Goal: Task Accomplishment & Management: Use online tool/utility

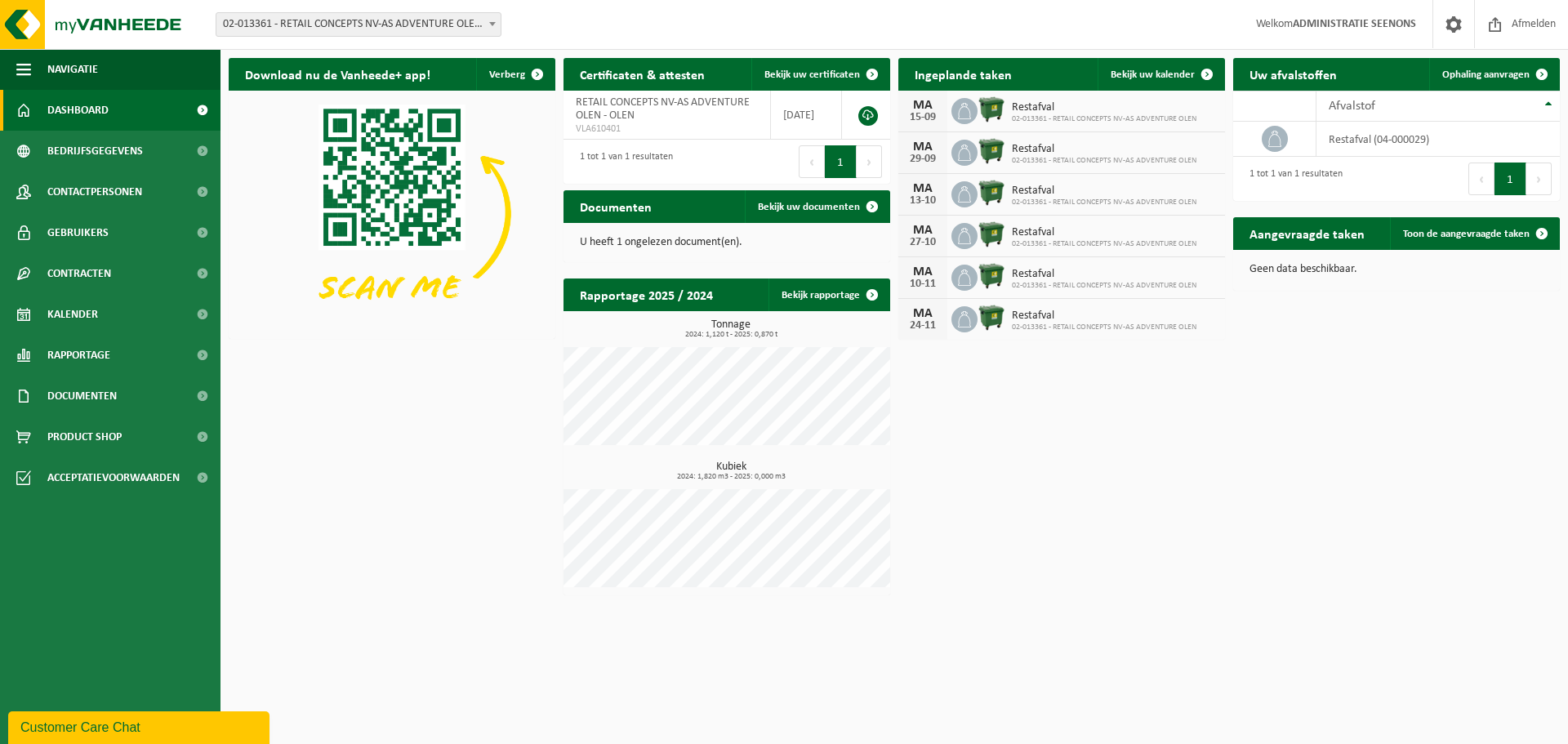
click at [299, 30] on span "02-013361 - RETAIL CONCEPTS NV-AS ADVENTURE OLEN - OLEN" at bounding box center [358, 24] width 285 height 23
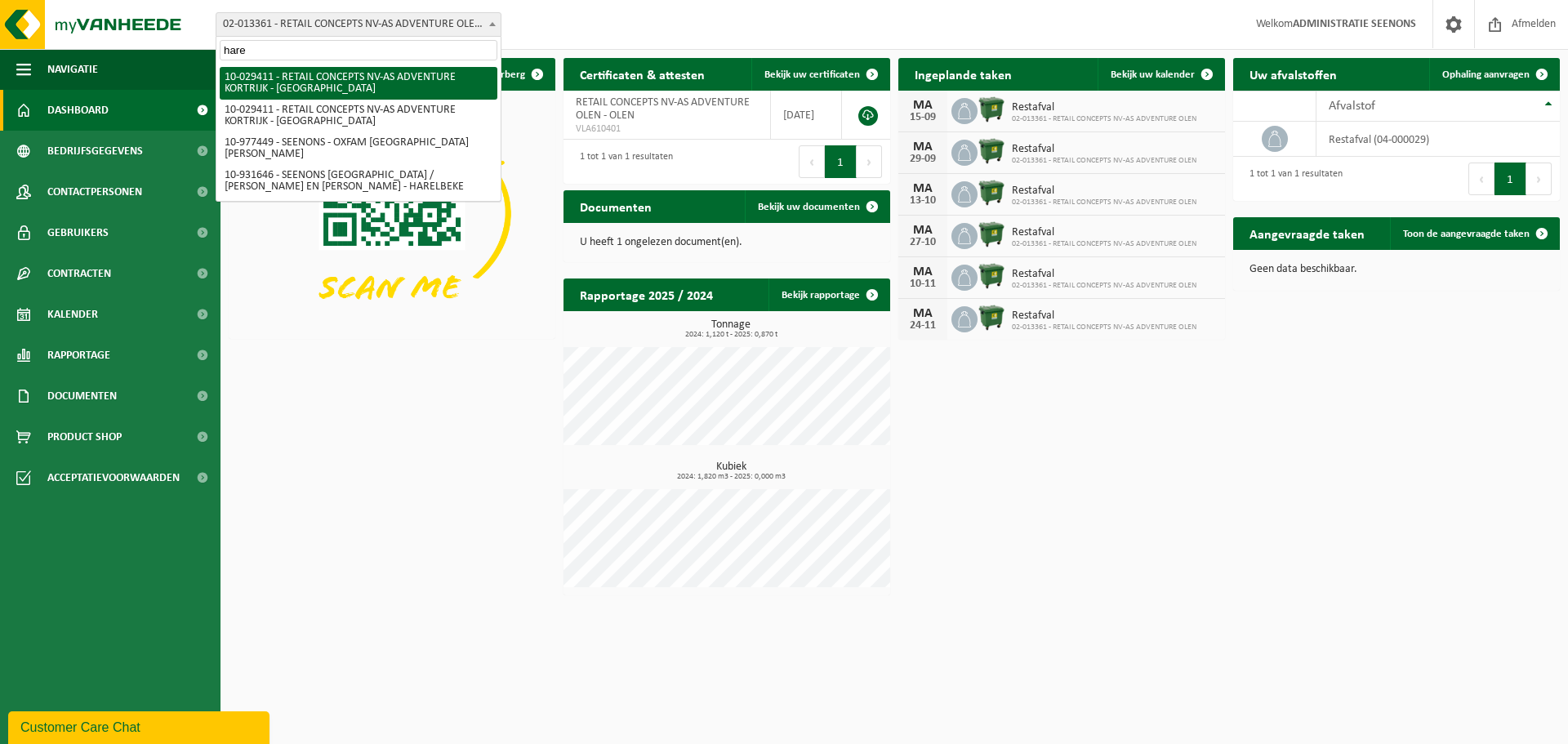
type input "haren"
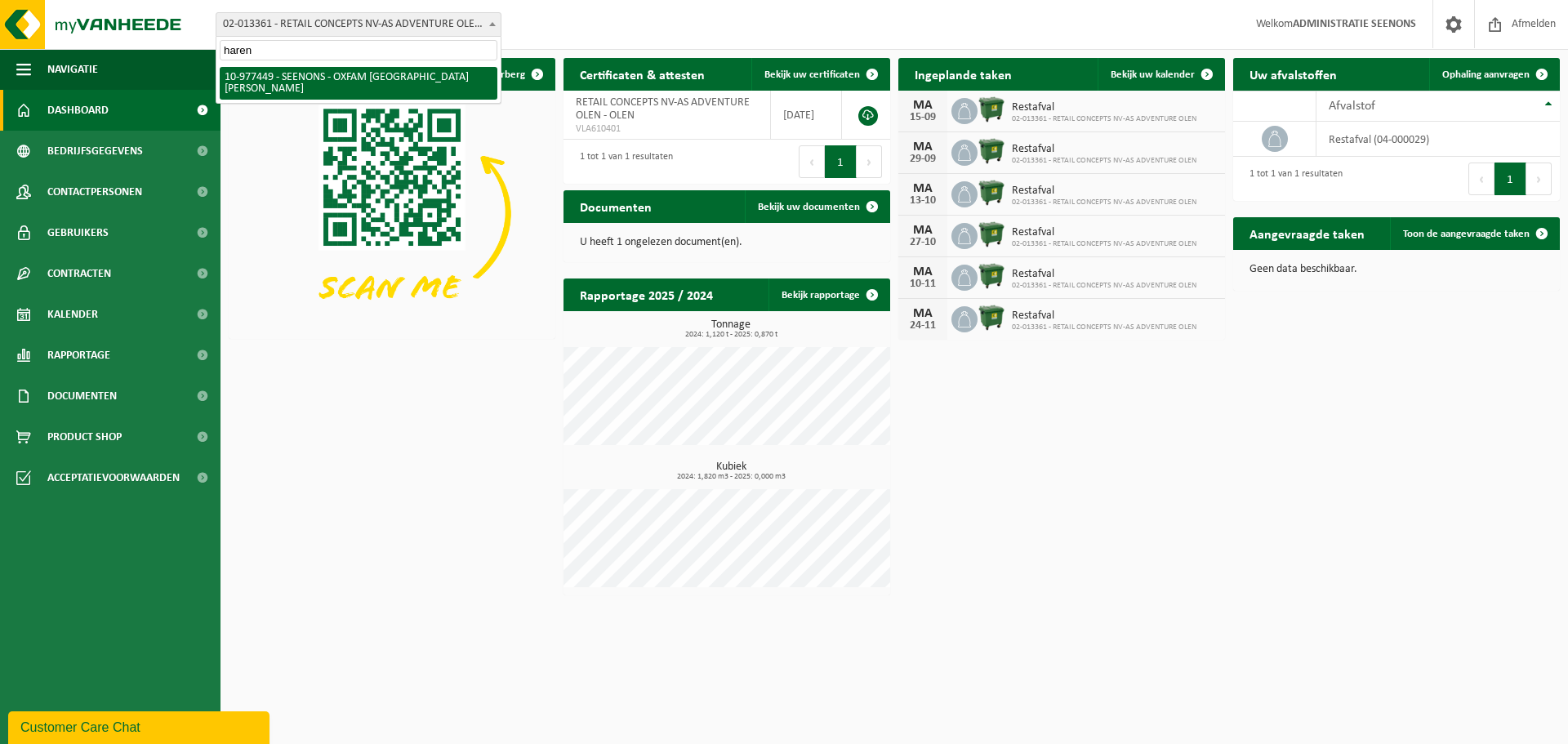
select select "159475"
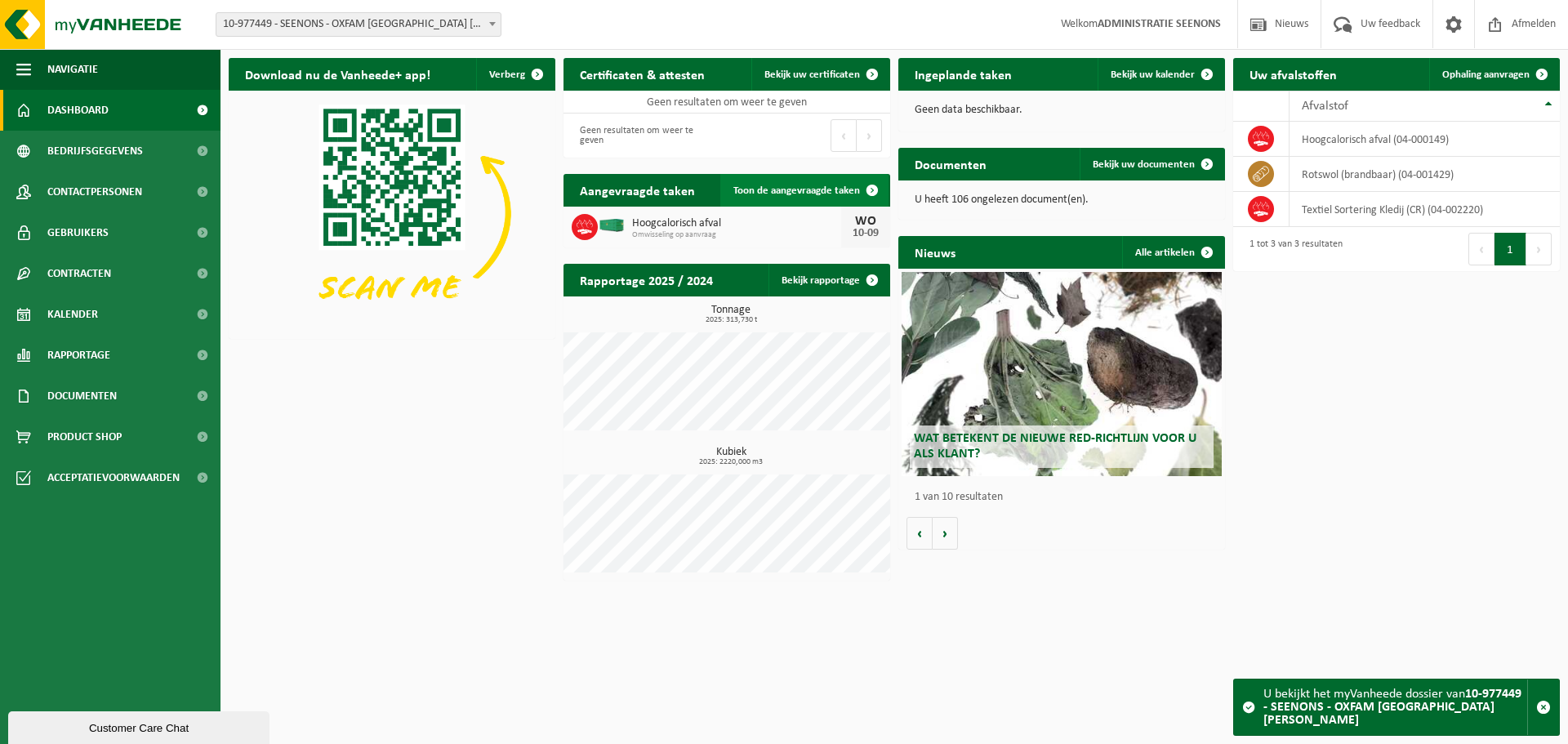
click at [882, 186] on span at bounding box center [872, 190] width 33 height 33
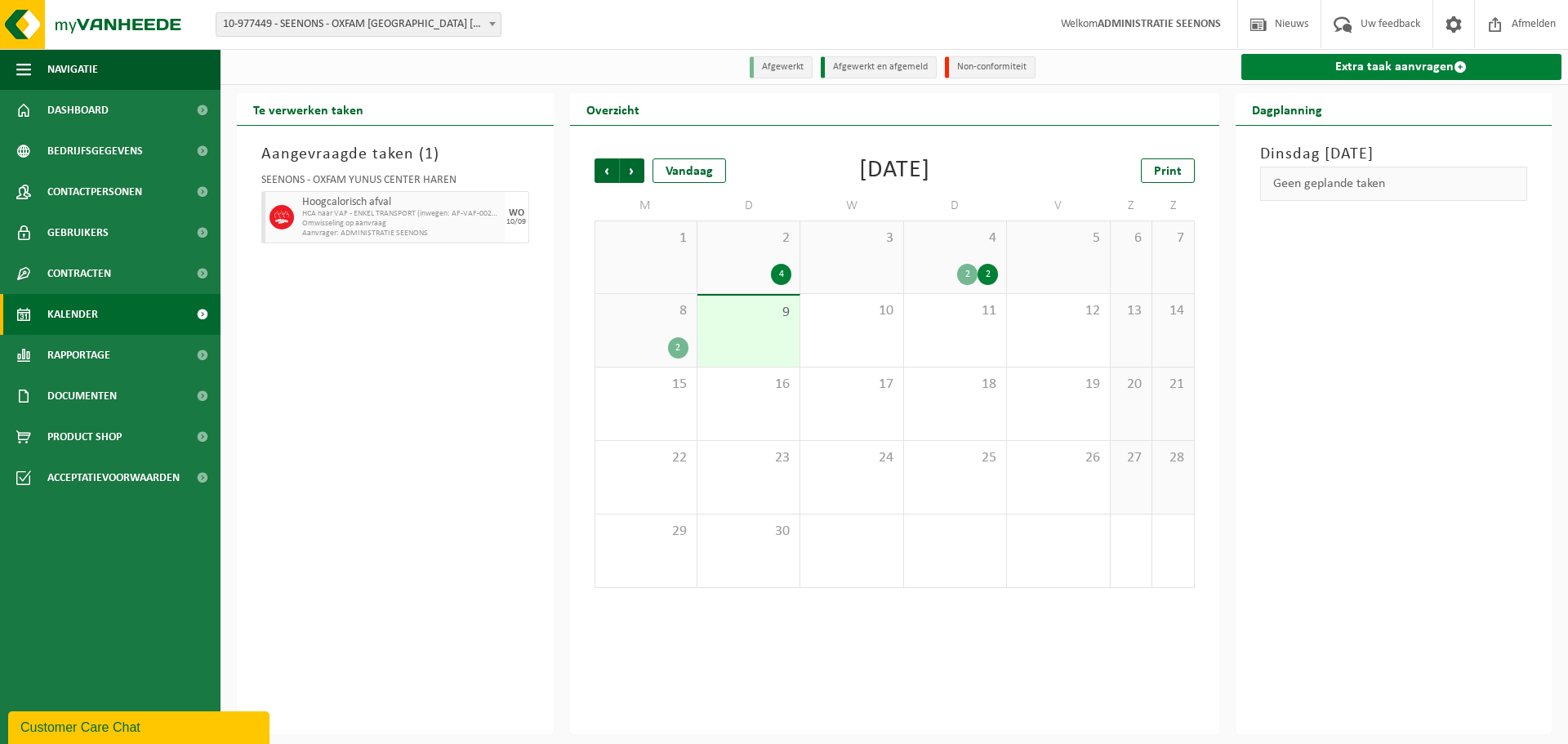
click at [1443, 80] on link "Extra taak aanvragen" at bounding box center [1402, 67] width 321 height 26
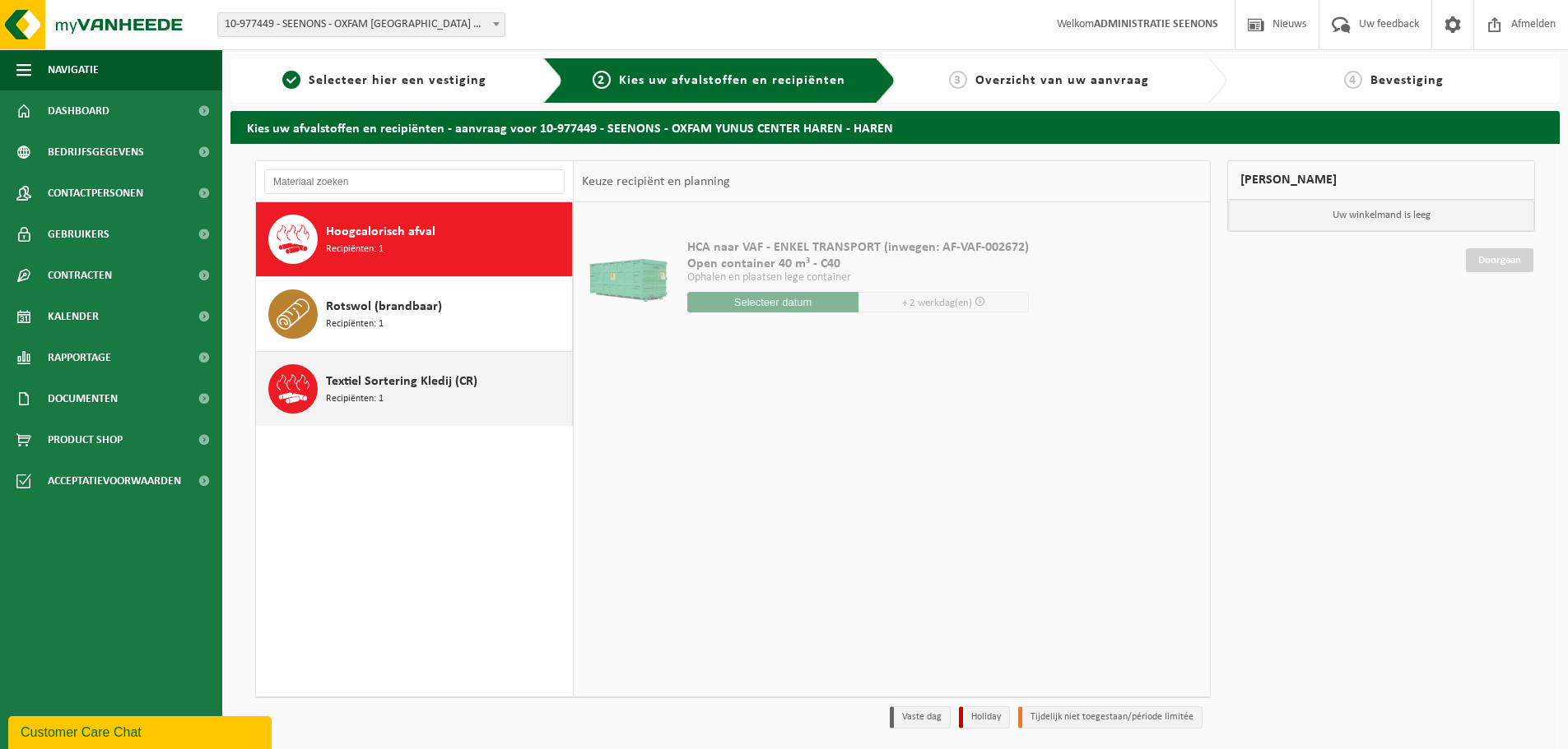
click at [390, 390] on span "Textiel Sortering Kledij (CR)" at bounding box center [401, 381] width 151 height 20
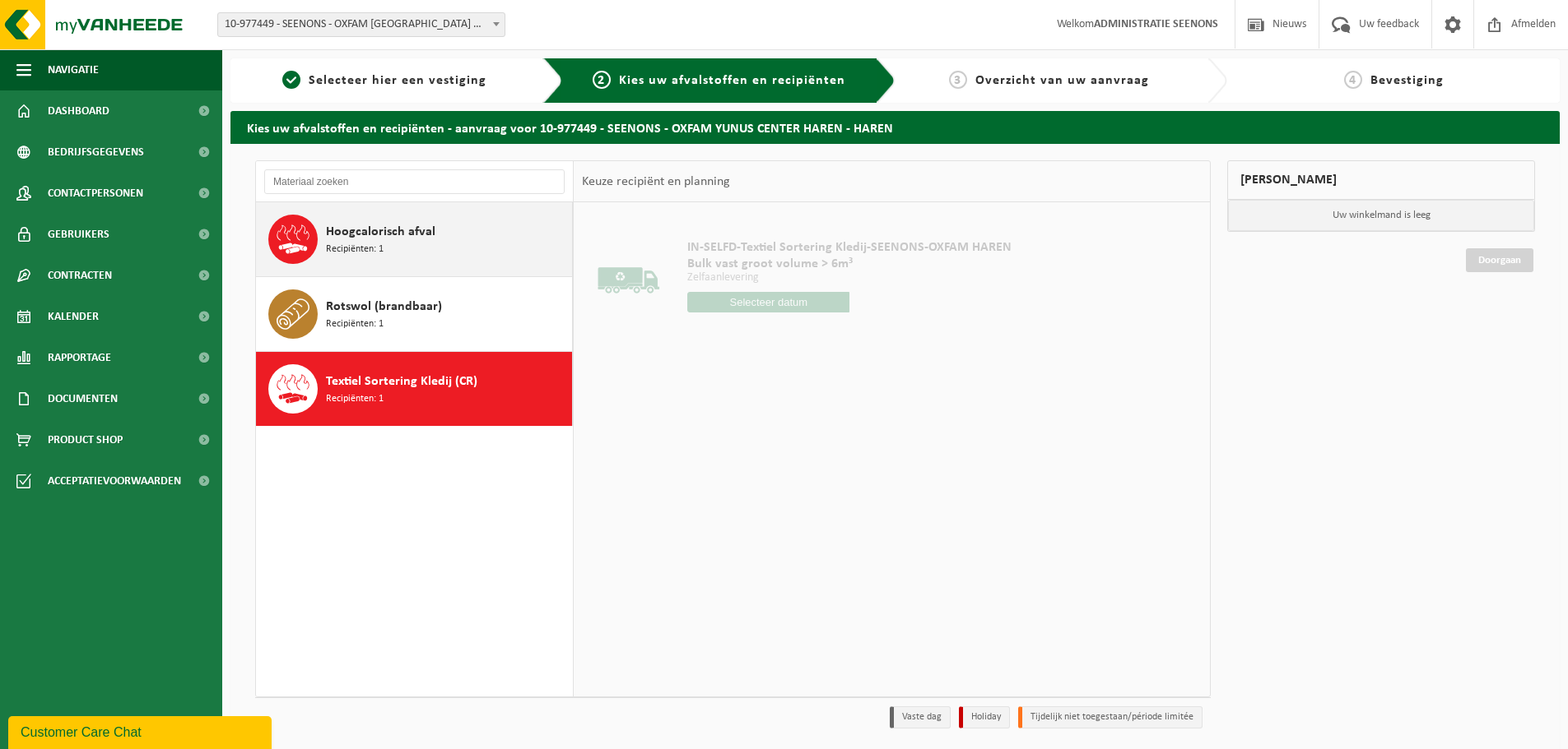
click at [449, 232] on div "Hoogcalorisch afval Recipiënten: 1" at bounding box center [447, 239] width 242 height 49
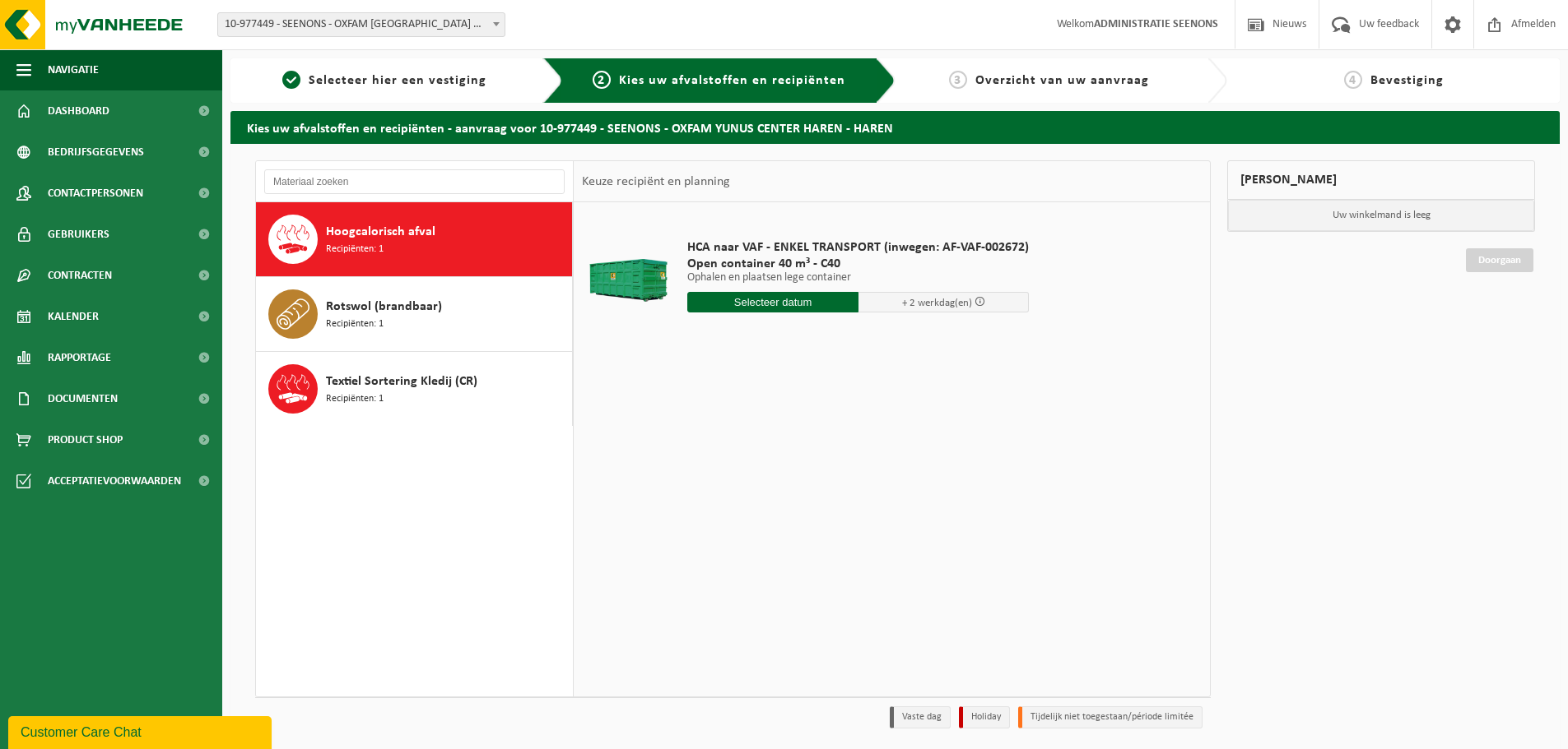
click at [779, 312] on input "text" at bounding box center [773, 302] width 171 height 21
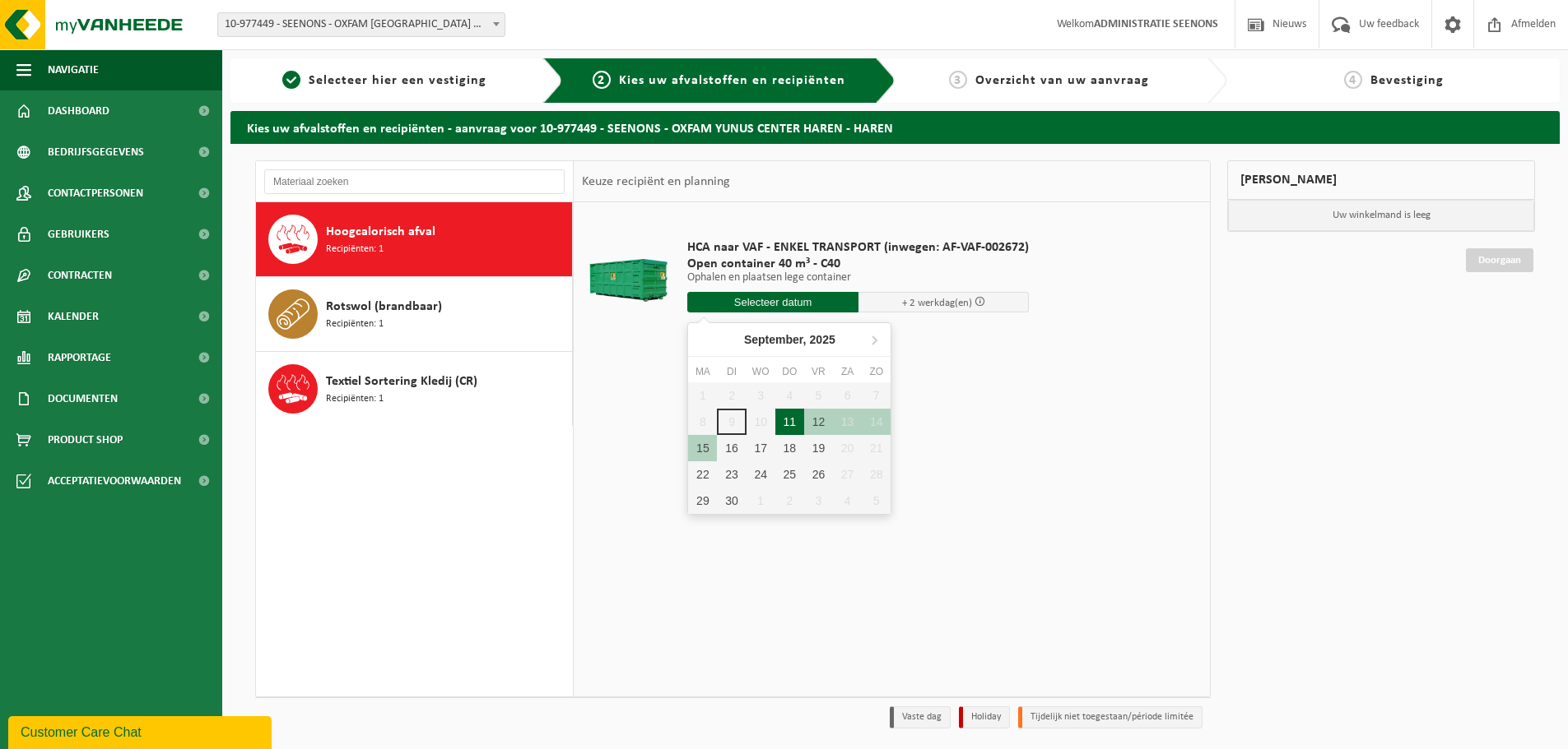
click at [782, 421] on div "11" at bounding box center [790, 422] width 29 height 26
type input "Van 2025-09-11"
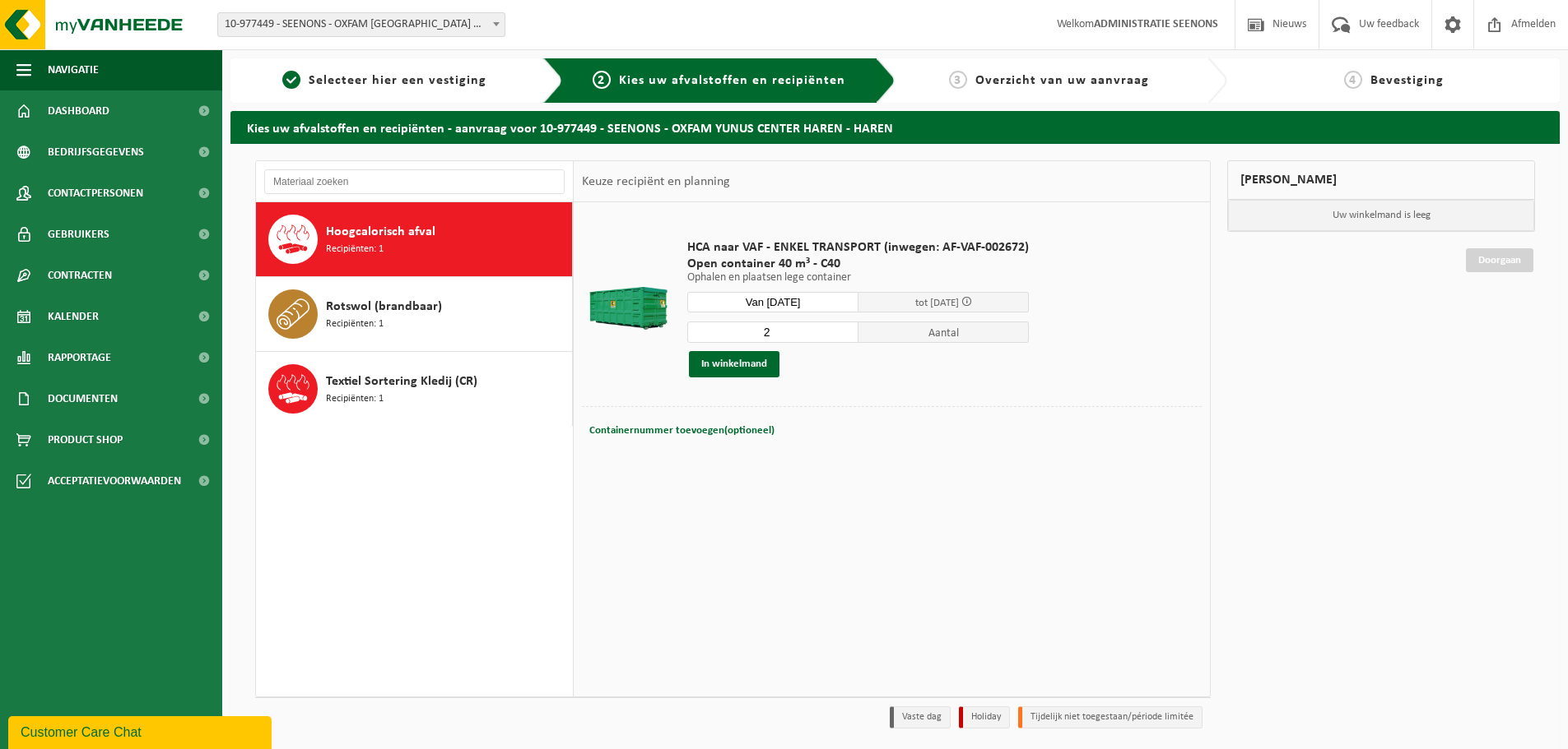
type input "2"
click at [842, 328] on input "2" at bounding box center [773, 332] width 171 height 21
click at [725, 368] on button "In winkelmand" at bounding box center [735, 364] width 91 height 26
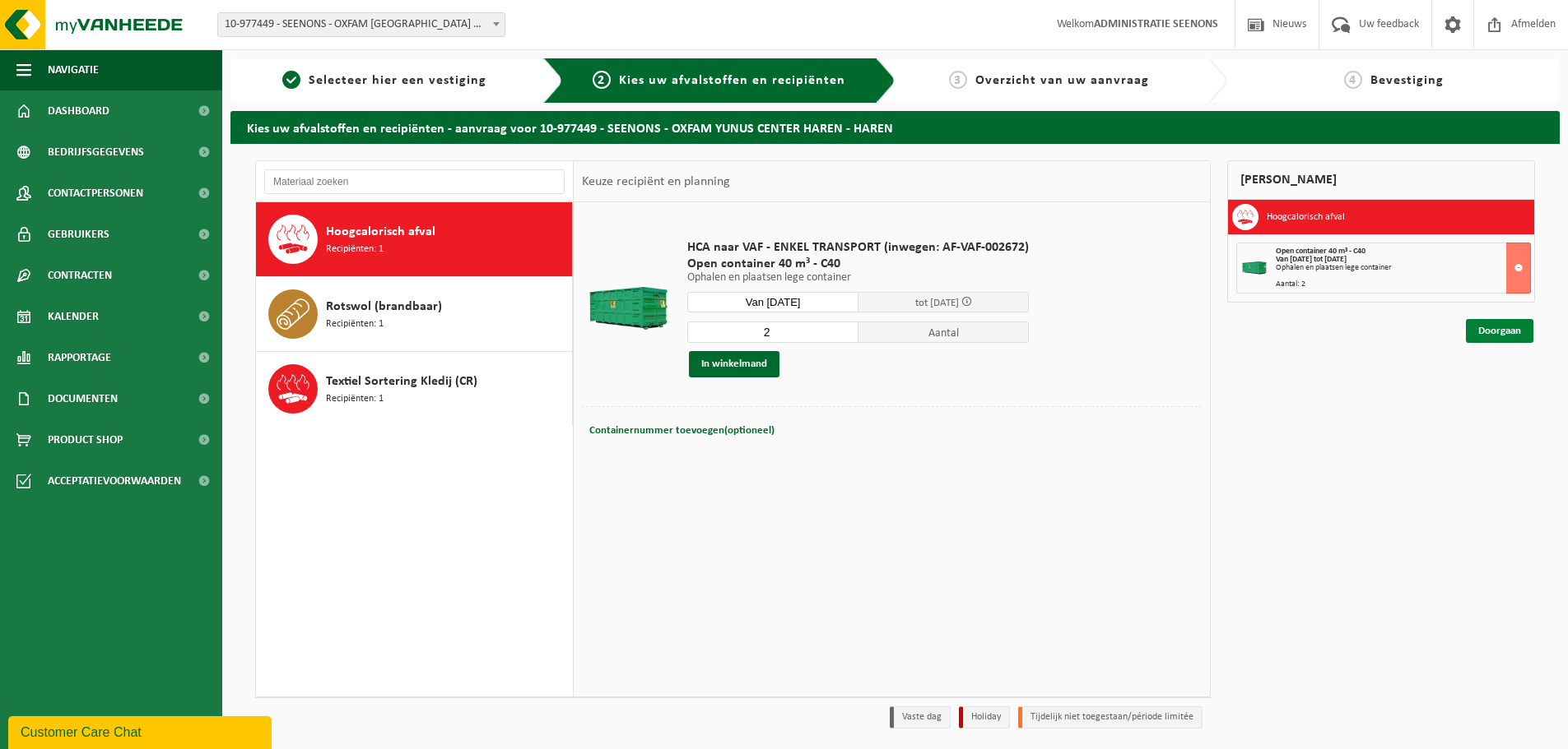
click at [1491, 319] on link "Doorgaan" at bounding box center [1499, 330] width 67 height 24
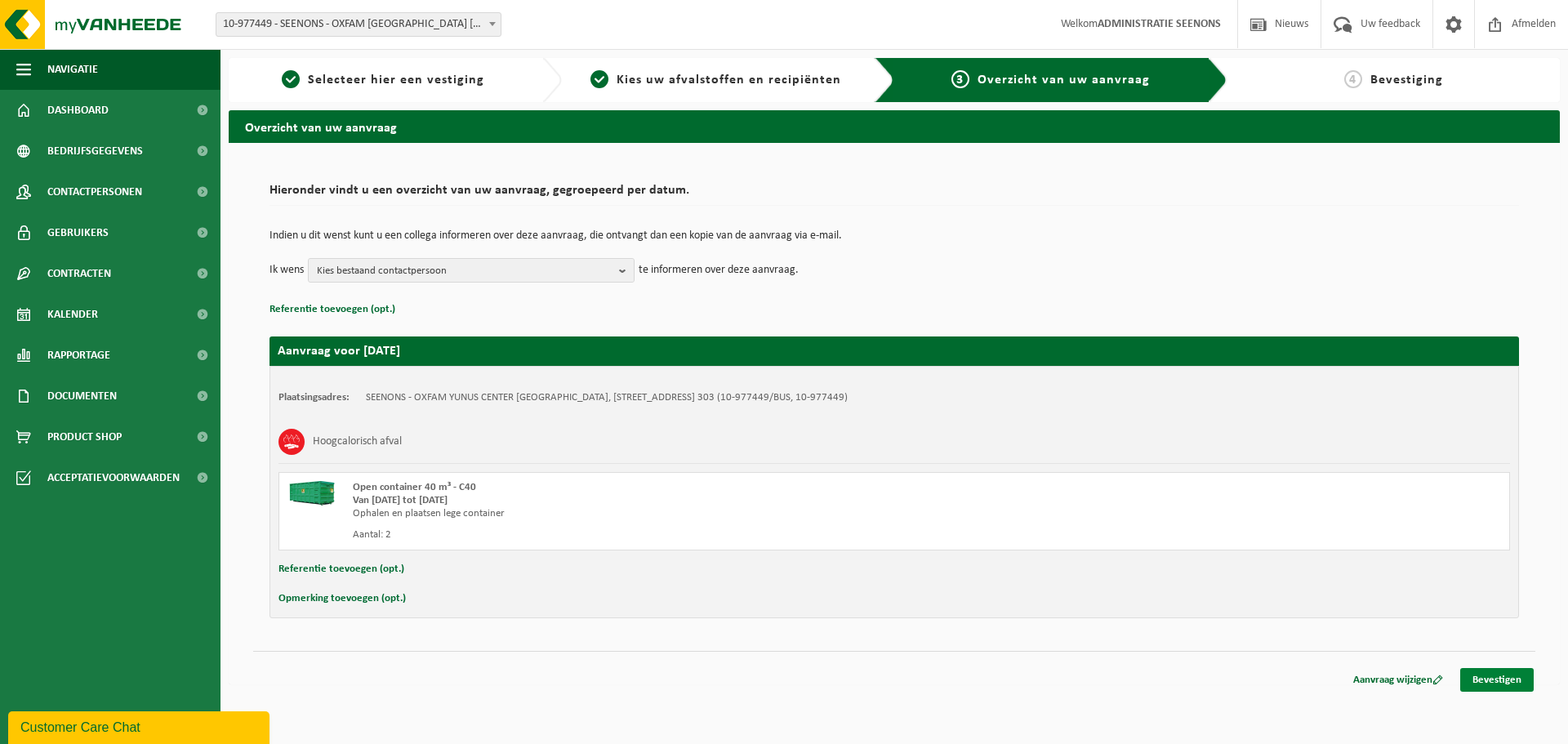
click at [1486, 674] on link "Bevestigen" at bounding box center [1497, 680] width 74 height 23
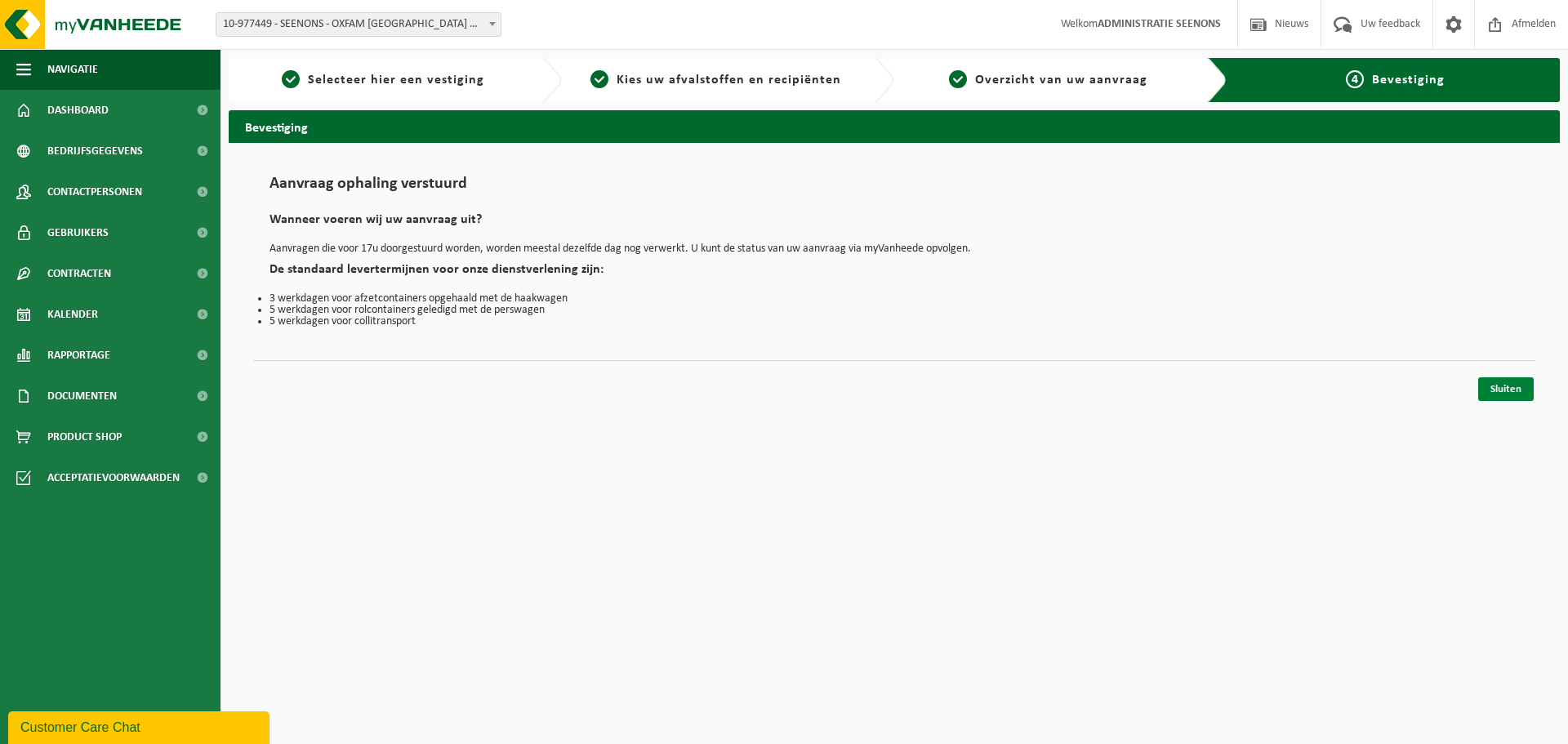
click at [1512, 382] on link "Sluiten" at bounding box center [1506, 389] width 56 height 23
